Goal: Communication & Community: Answer question/provide support

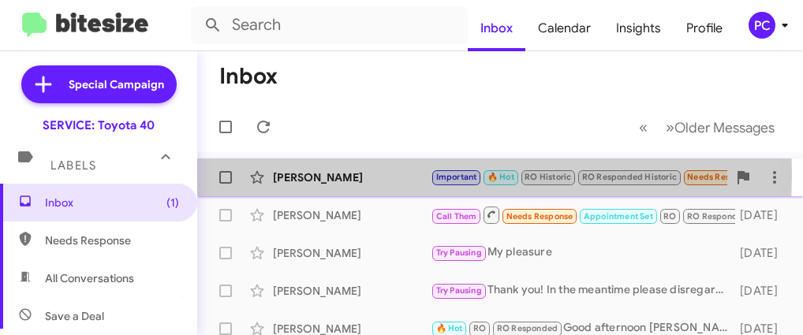
click at [284, 174] on div "[PERSON_NAME]" at bounding box center [352, 178] width 158 height 16
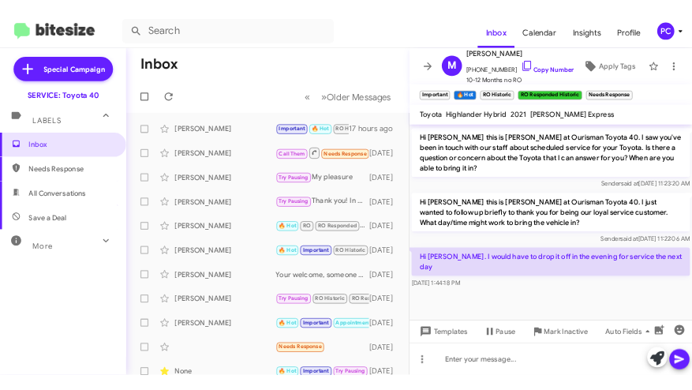
scroll to position [1261, 0]
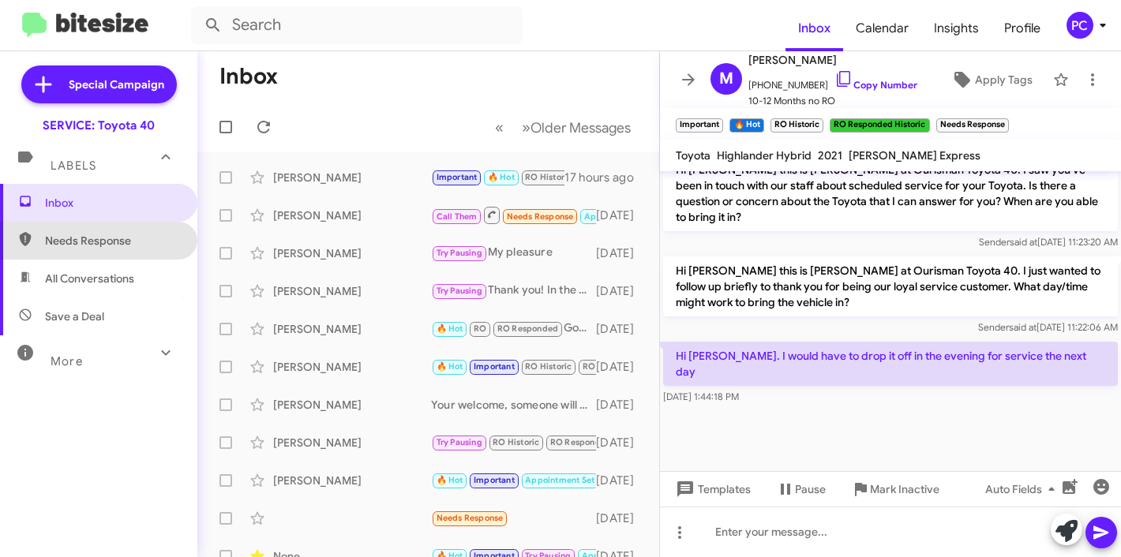
click at [104, 240] on span "Needs Response" at bounding box center [112, 241] width 134 height 16
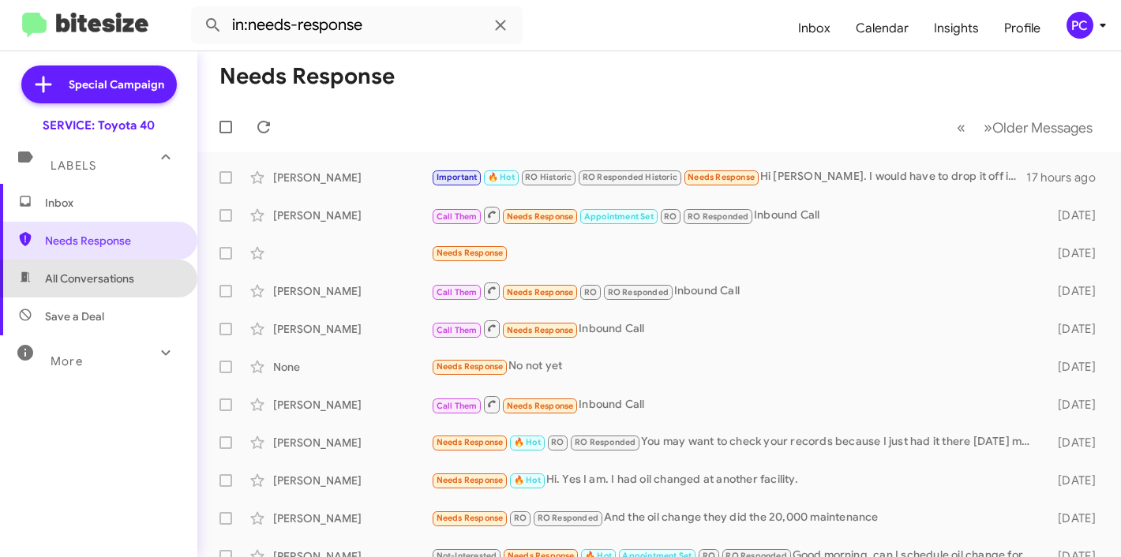
click at [108, 283] on span "All Conversations" at bounding box center [89, 279] width 89 height 16
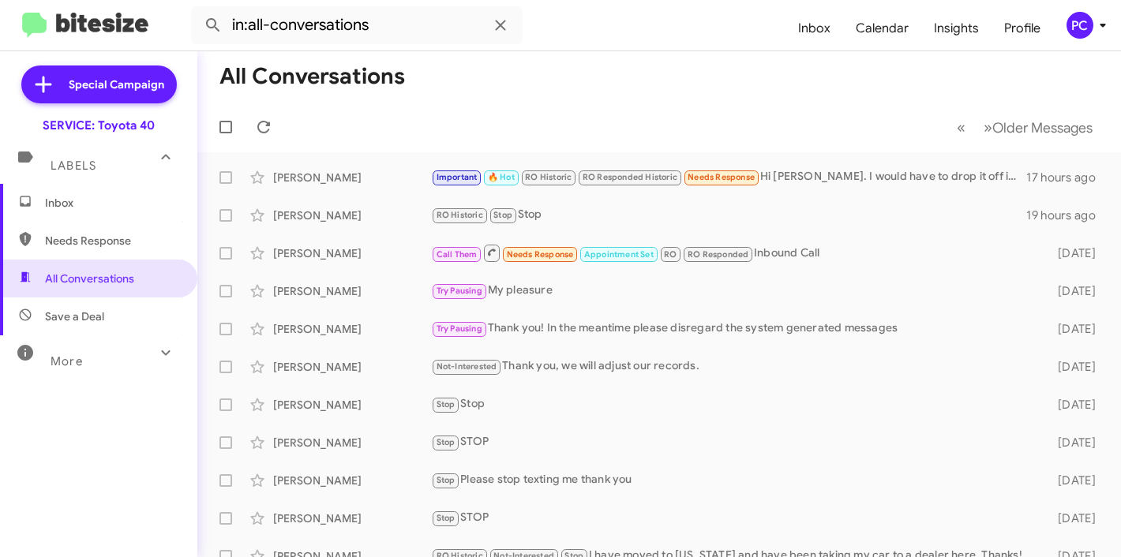
click at [92, 315] on span "Save a Deal" at bounding box center [74, 317] width 59 height 16
type input "in:not-interested"
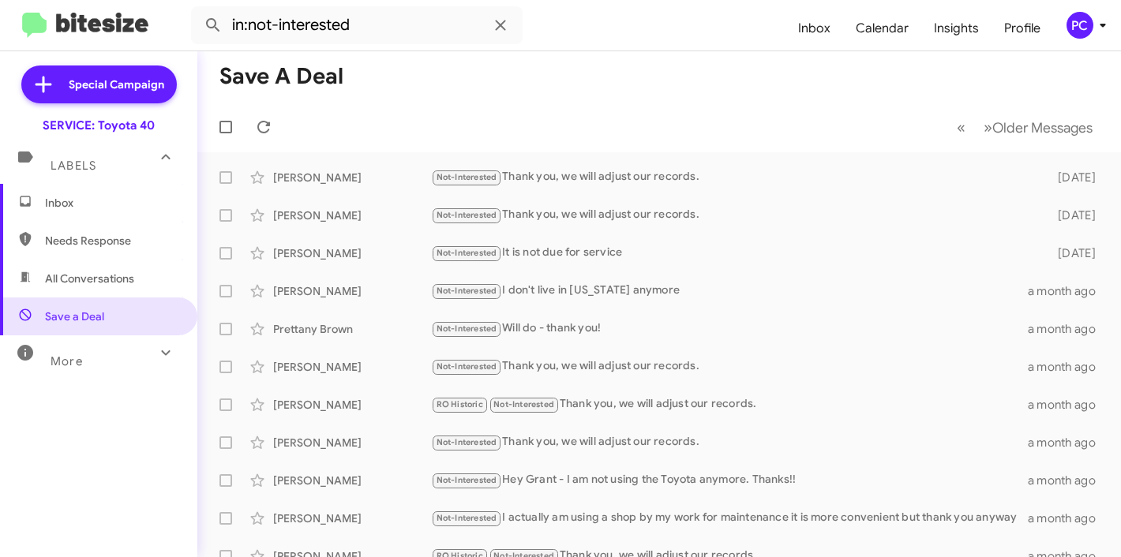
click at [78, 209] on span "Inbox" at bounding box center [112, 203] width 134 height 16
